Goal: Task Accomplishment & Management: Use online tool/utility

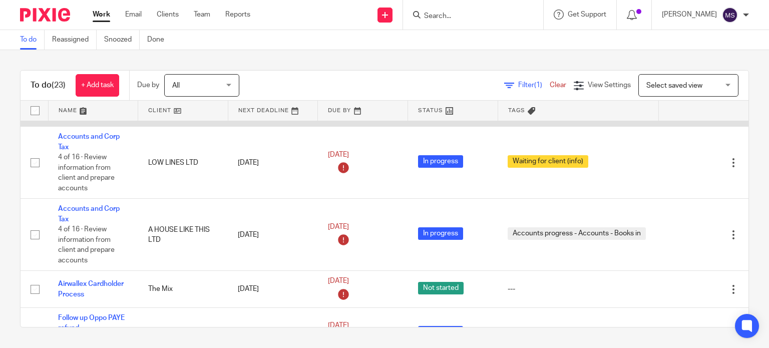
scroll to position [67, 0]
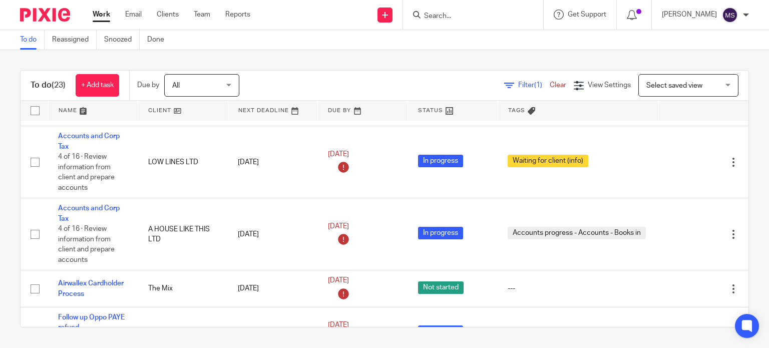
click at [65, 107] on link at bounding box center [94, 111] width 90 height 20
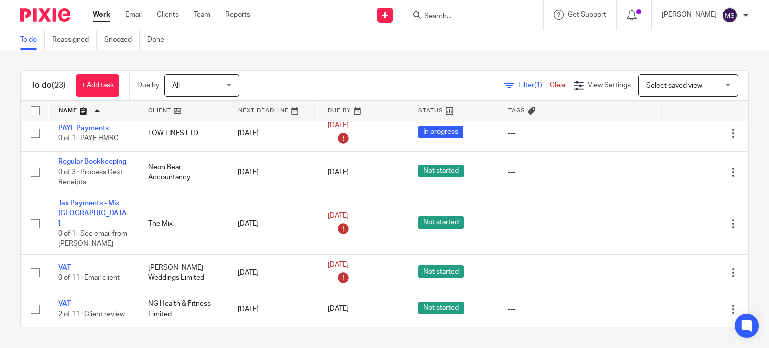
scroll to position [1110, 0]
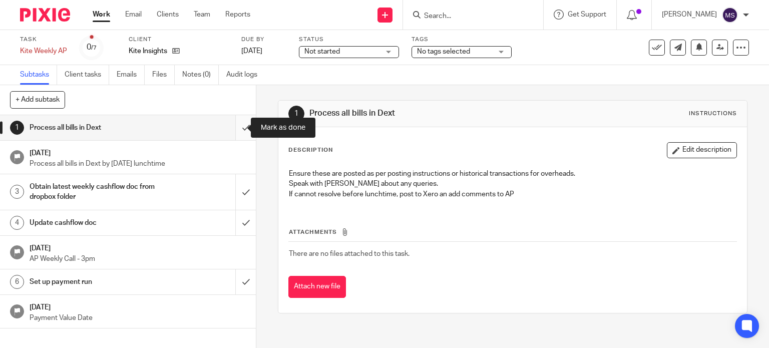
click at [234, 128] on input "submit" at bounding box center [128, 127] width 256 height 25
